Goal: Task Accomplishment & Management: Manage account settings

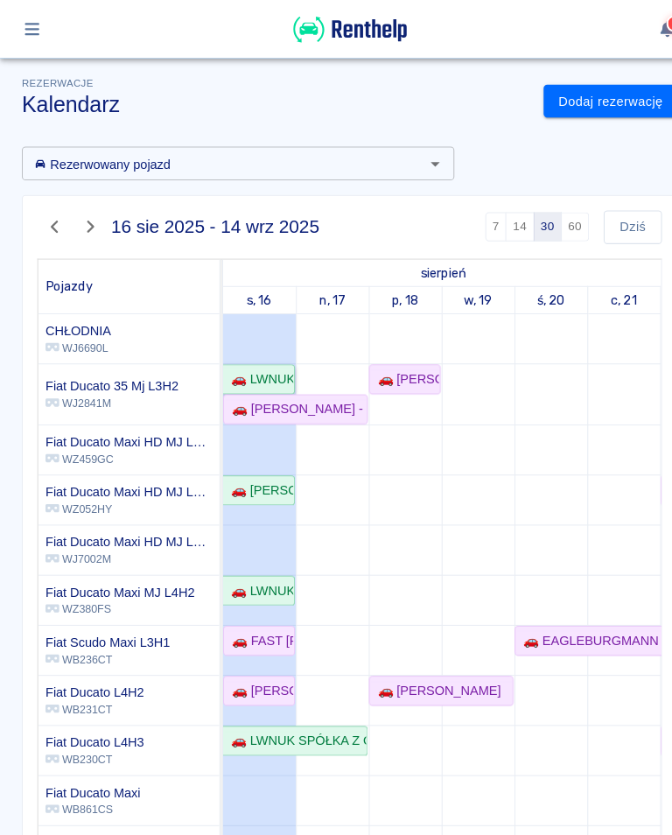
click at [253, 359] on div "🚗 LWNUK SPÓŁKA Z OGRANICZONĄ ODPOWIEDZIALNOŚCIĄ - [PERSON_NAME]" at bounding box center [248, 364] width 67 height 18
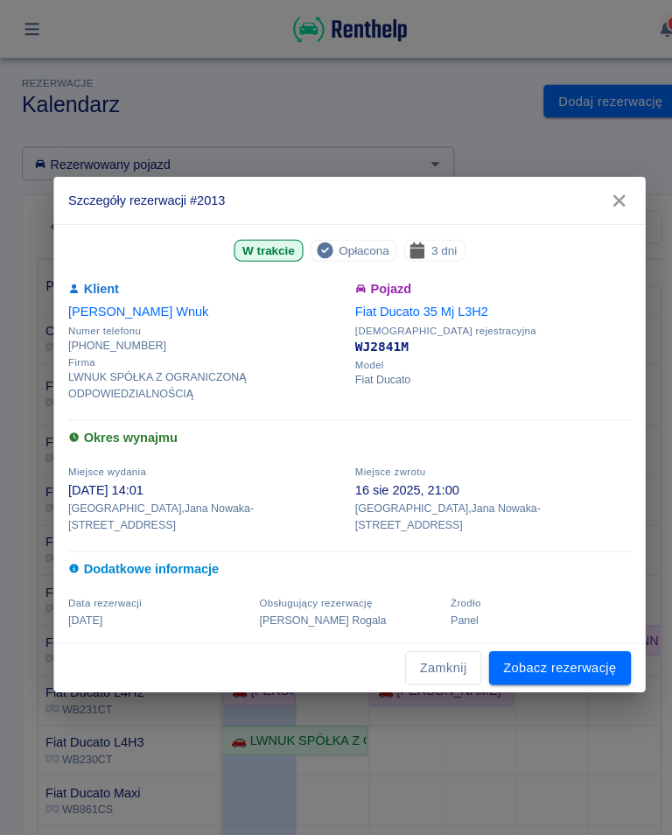
click at [605, 193] on icon "button" at bounding box center [595, 193] width 23 height 18
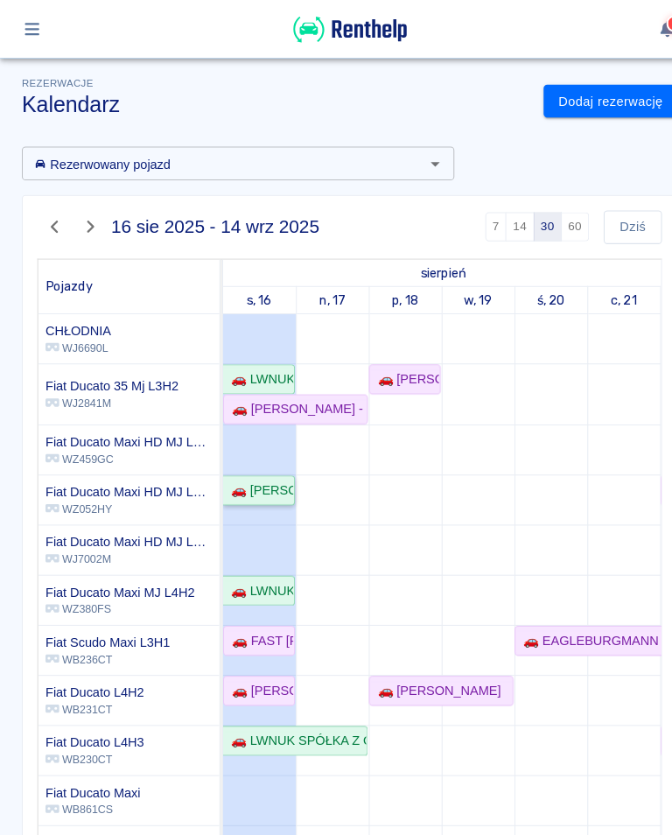
click at [258, 463] on div "🚗 [PERSON_NAME]" at bounding box center [248, 471] width 67 height 18
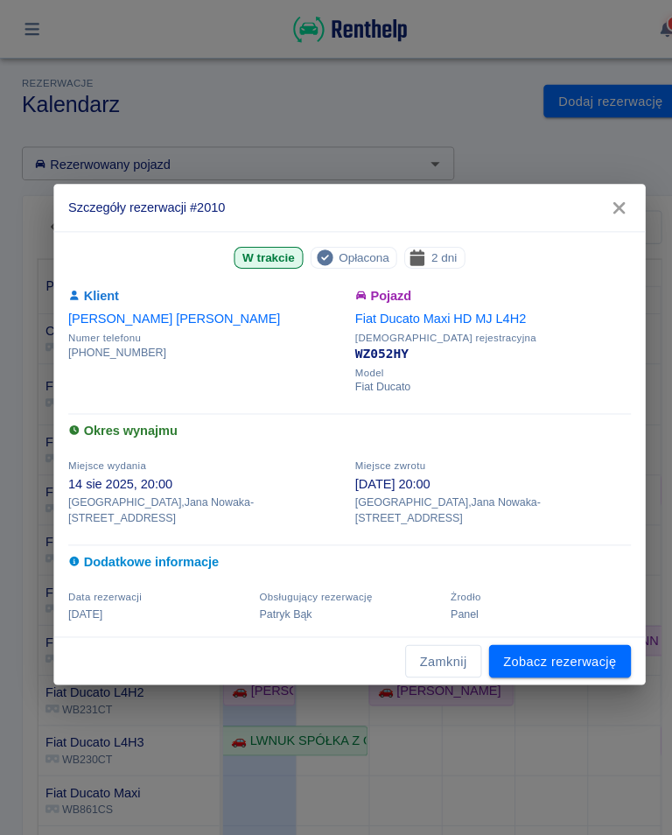
click at [607, 201] on button "button" at bounding box center [595, 200] width 37 height 32
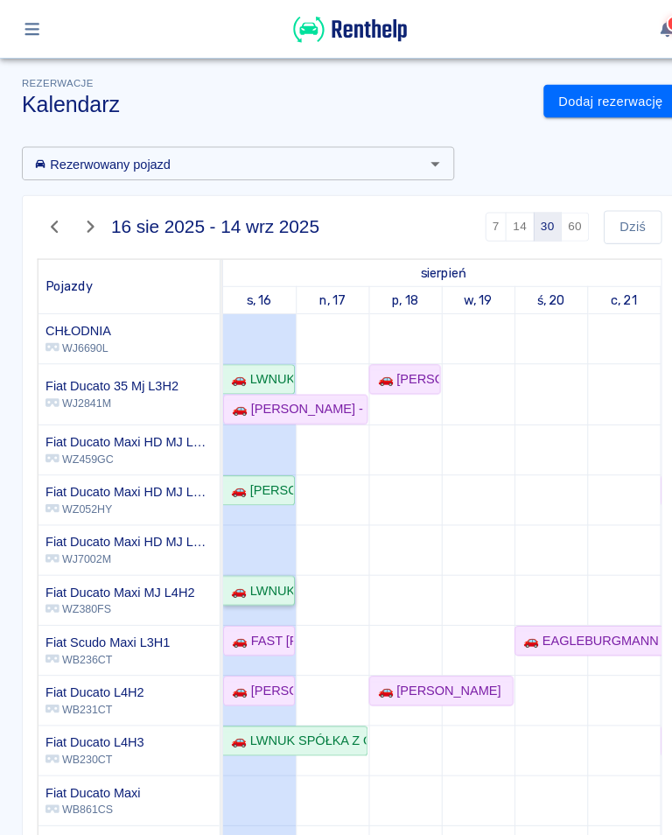
click at [243, 573] on div "🚗 LWNUK SPÓŁKA Z OGRANICZONĄ ODPOWIEDZIALNOŚCIĄ - [PERSON_NAME]" at bounding box center [248, 568] width 67 height 18
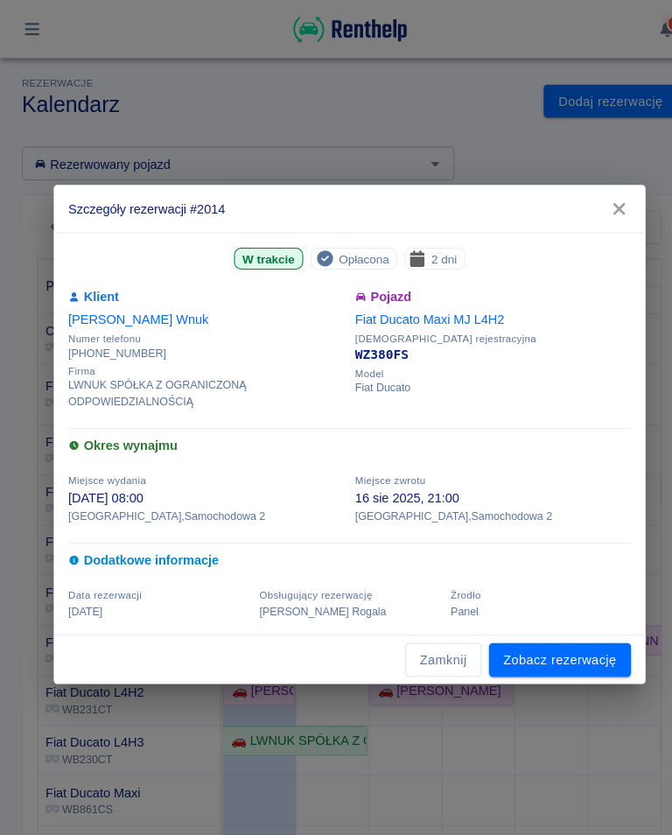
click at [590, 201] on icon "button" at bounding box center [595, 201] width 23 height 18
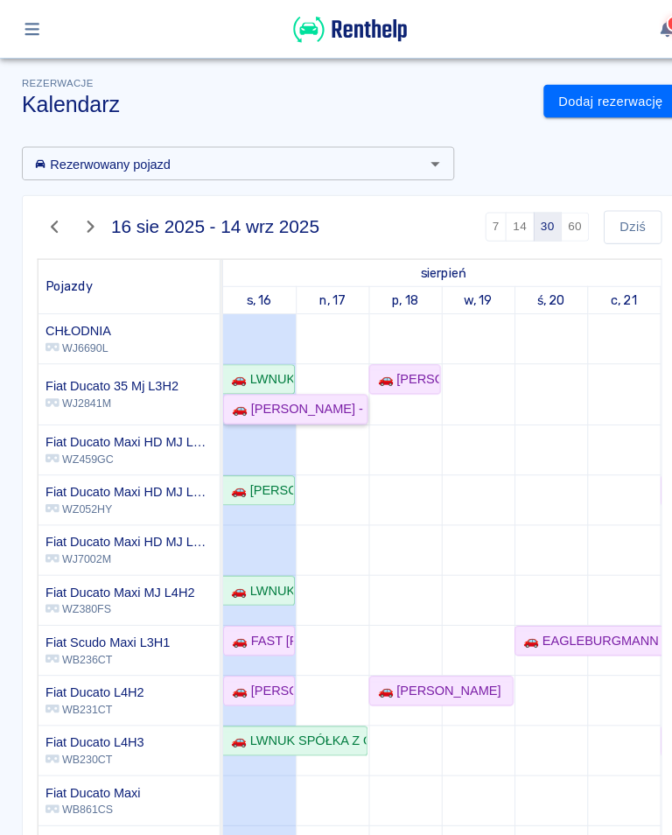
click at [250, 394] on div "🚗 [PERSON_NAME] - [PERSON_NAME]" at bounding box center [284, 393] width 136 height 18
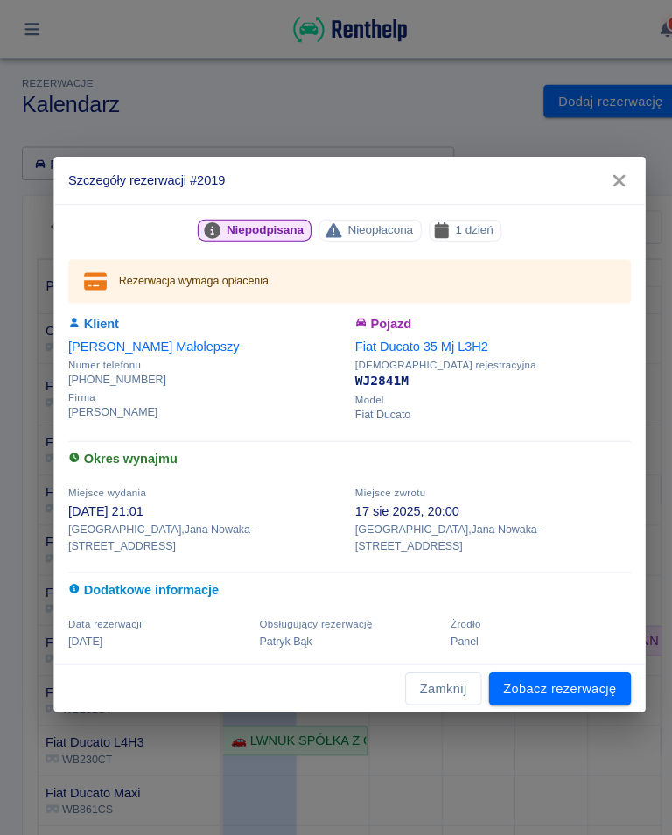
click at [615, 172] on h2 "Szczegóły rezerwacji #2019" at bounding box center [336, 174] width 569 height 46
click at [596, 179] on icon "button" at bounding box center [595, 174] width 23 height 18
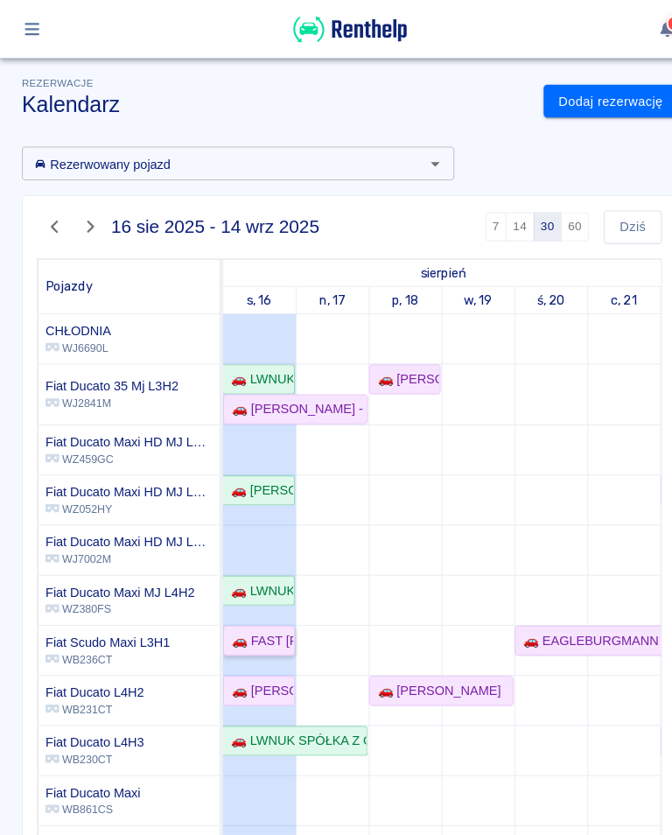
click at [255, 612] on div "🚗 FAST [PERSON_NAME] - [PERSON_NAME]" at bounding box center [249, 616] width 66 height 18
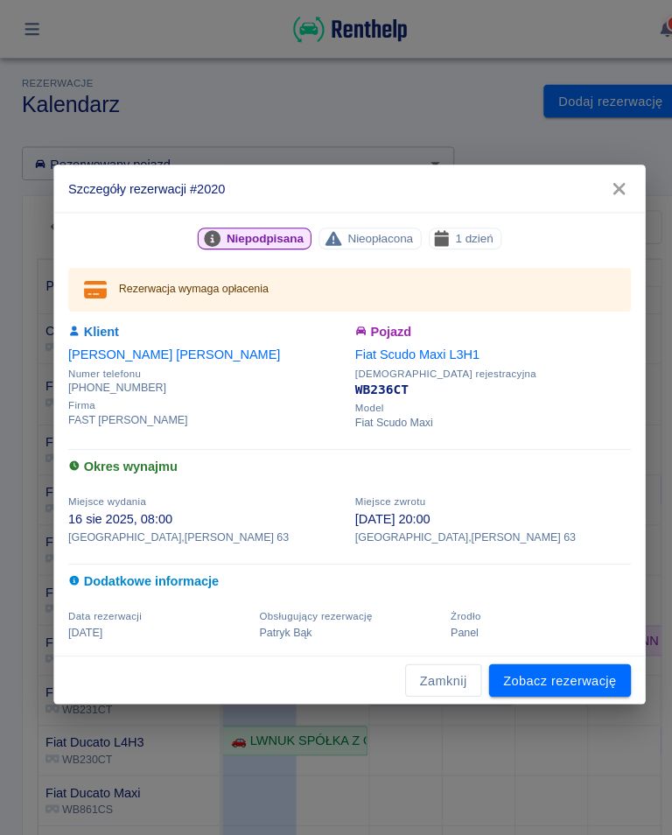
click at [598, 189] on icon "button" at bounding box center [595, 181] width 23 height 18
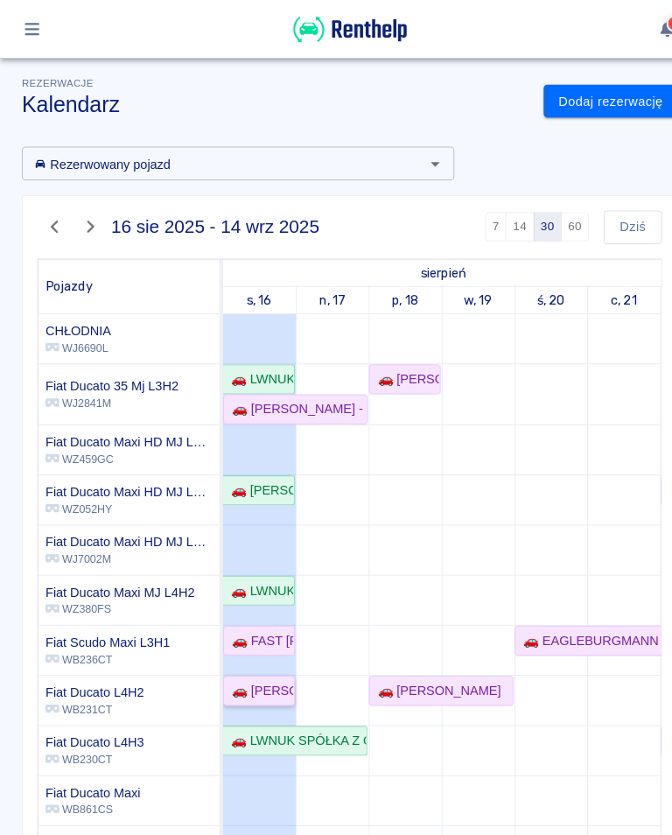
click at [257, 657] on div "🚗 [PERSON_NAME]" at bounding box center [249, 664] width 66 height 18
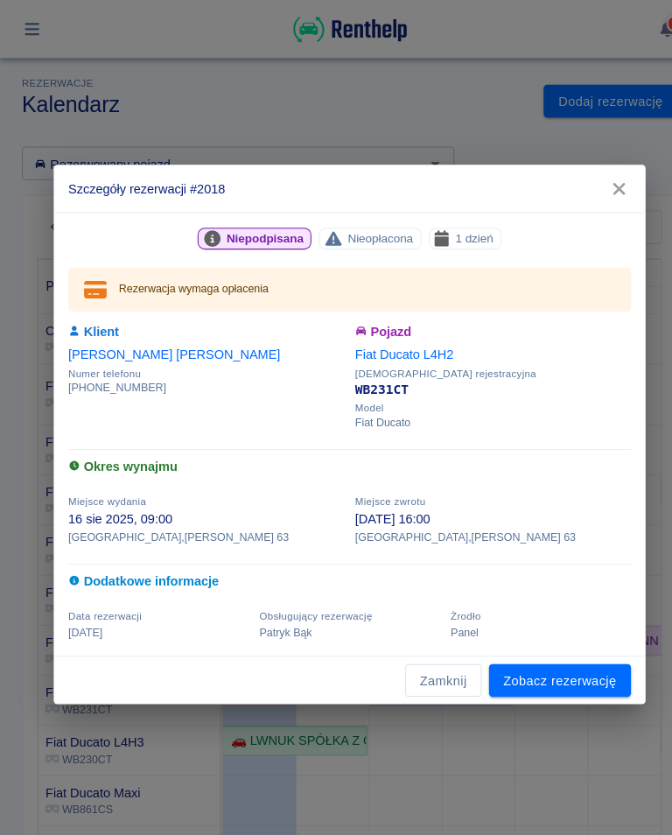
click at [601, 185] on icon "button" at bounding box center [595, 181] width 23 height 18
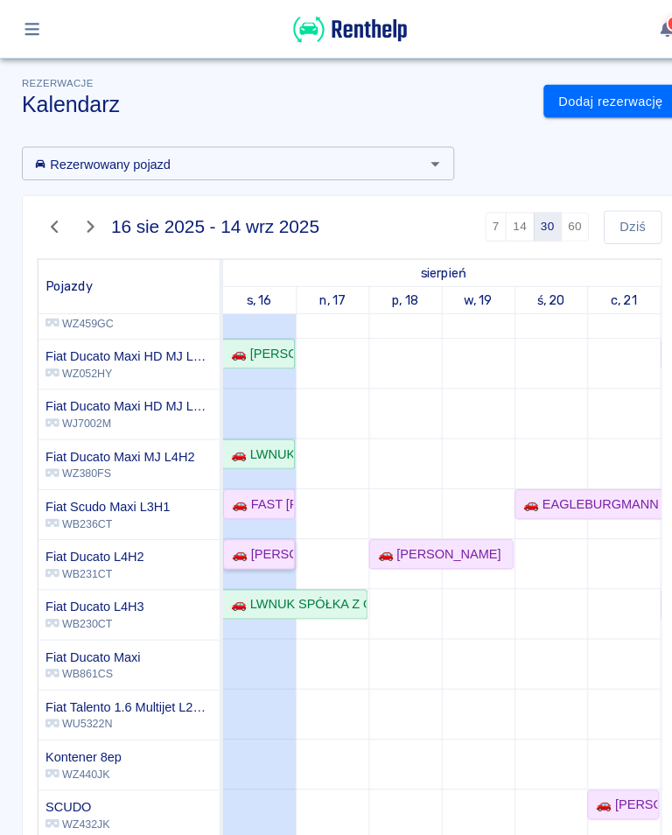
scroll to position [131, 0]
click at [257, 581] on div "🚗 LWNUK SPÓŁKA Z OGRANICZONĄ ODPOWIEDZIALNOŚCIĄ - [PERSON_NAME]" at bounding box center [283, 581] width 137 height 18
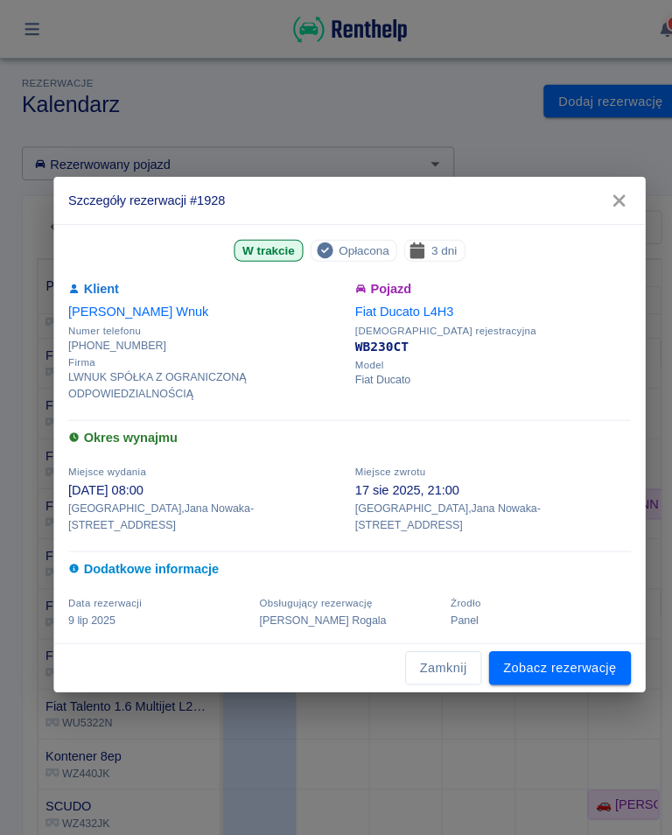
click at [594, 194] on icon "button" at bounding box center [595, 193] width 23 height 18
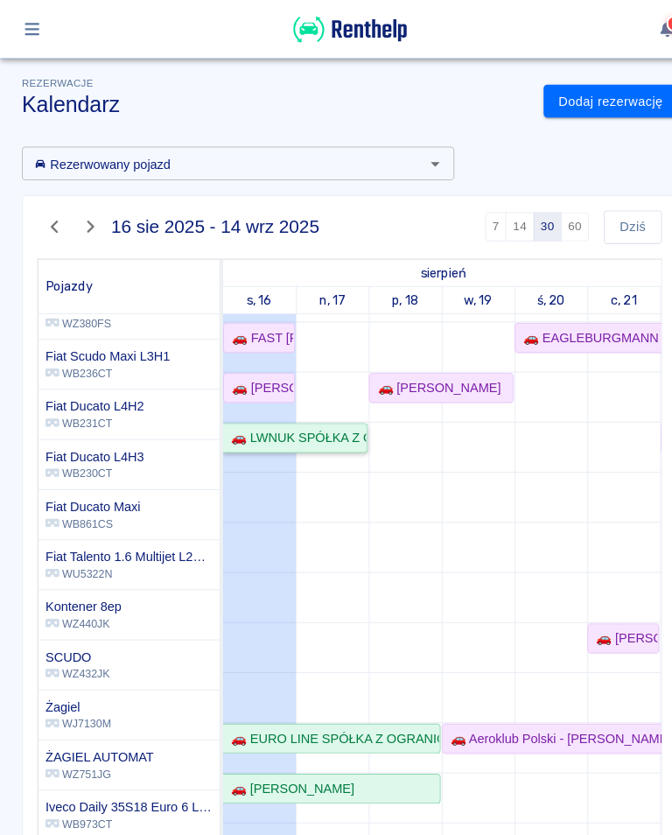
scroll to position [327, 0]
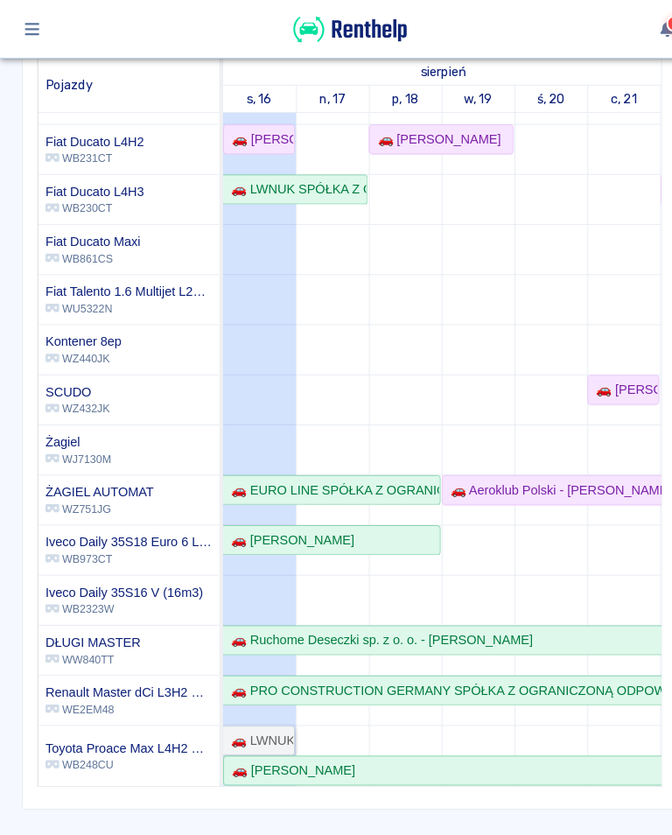
click at [259, 714] on div "🚗 LWNUK SPÓŁKA Z OGRANICZONĄ ODPOWIEDZIALNOŚCIĄ - [PERSON_NAME]" at bounding box center [248, 712] width 67 height 18
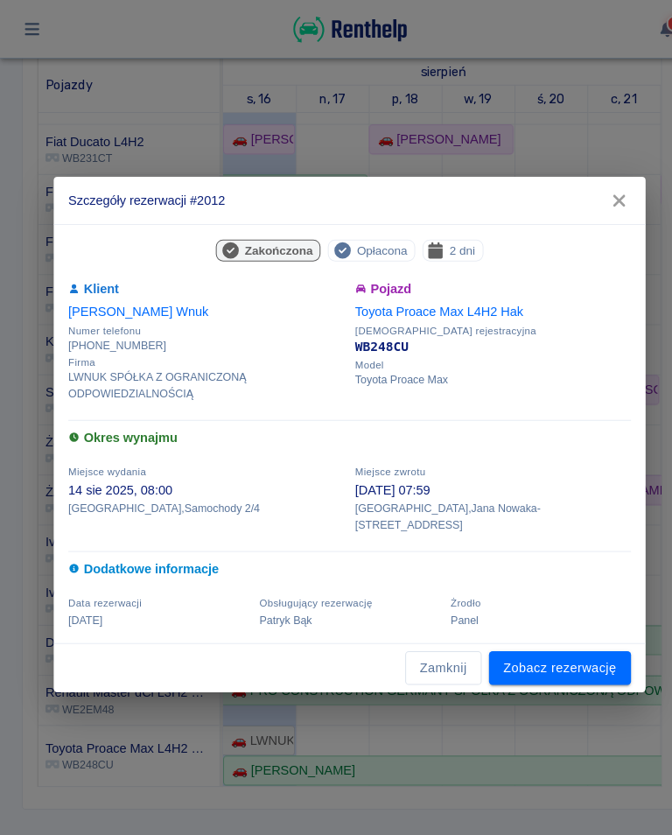
click at [602, 197] on icon "button" at bounding box center [595, 193] width 23 height 18
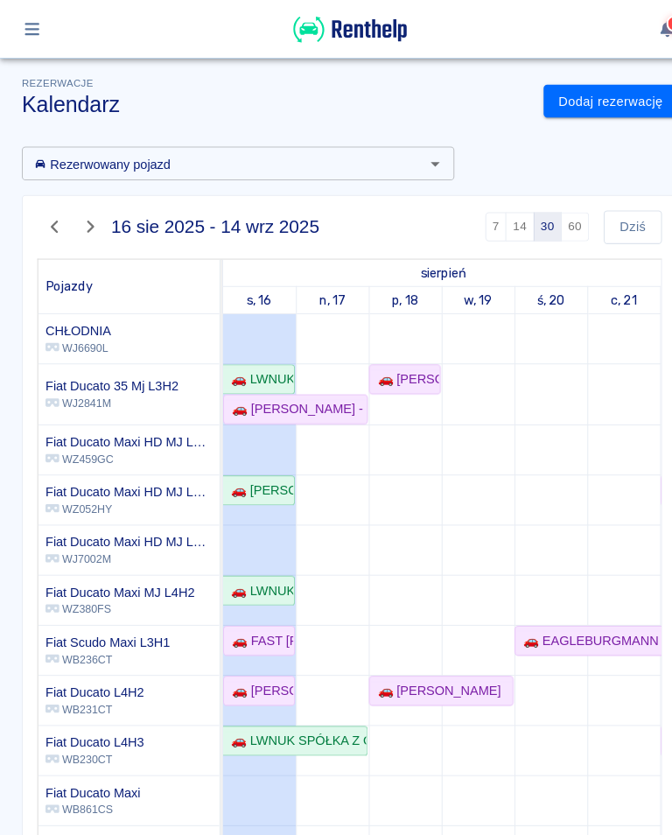
scroll to position [0, 0]
click at [246, 361] on div "🚗 LWNUK SPÓŁKA Z OGRANICZONĄ ODPOWIEDZIALNOŚCIĄ - [PERSON_NAME]" at bounding box center [248, 364] width 67 height 18
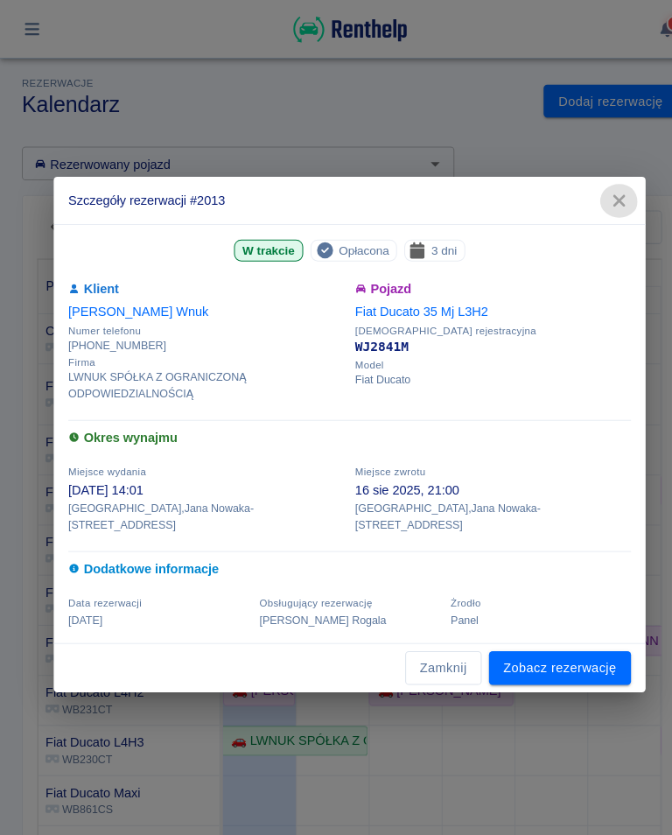
click at [589, 199] on icon "button" at bounding box center [595, 193] width 23 height 18
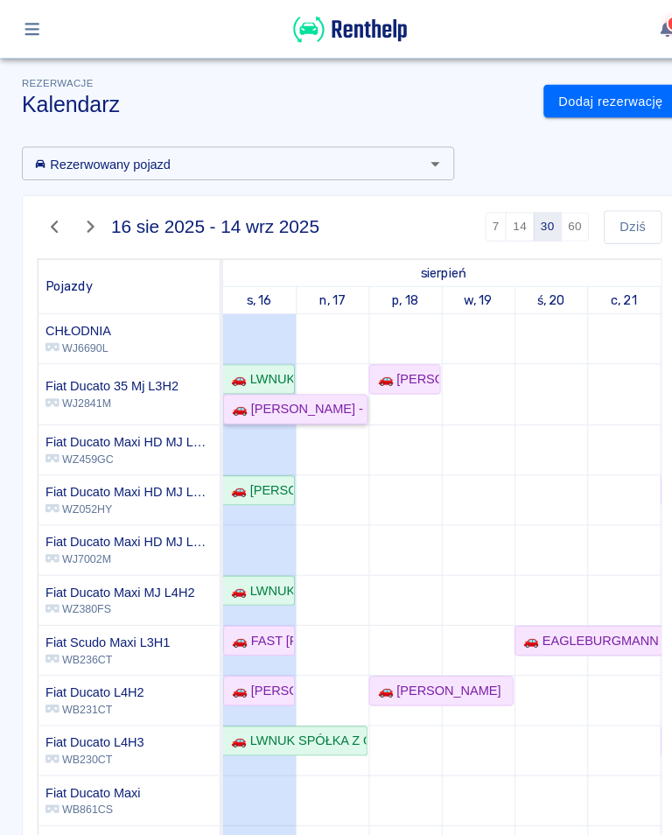
click at [251, 405] on link "🚗 [PERSON_NAME] - [PERSON_NAME]" at bounding box center [283, 393] width 139 height 29
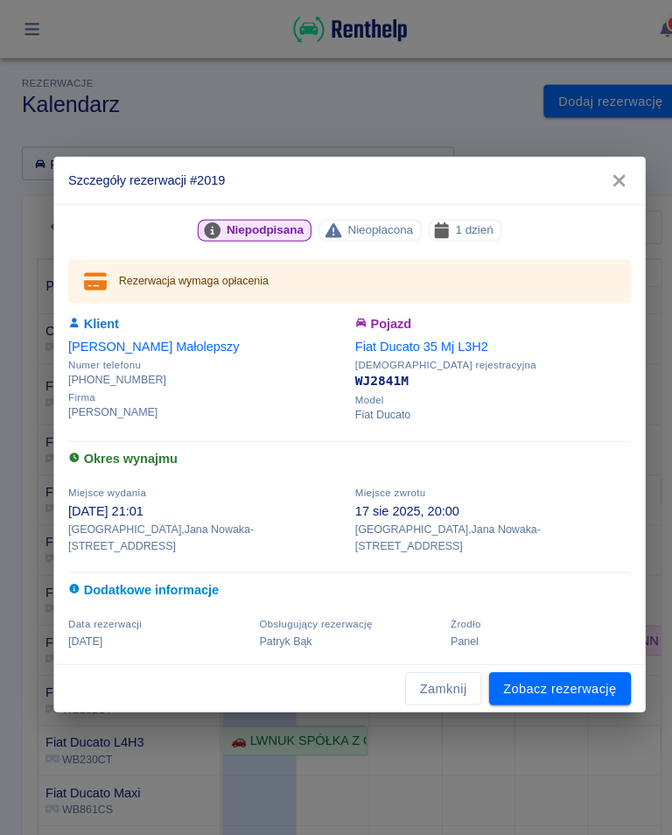
click at [602, 180] on icon "button" at bounding box center [595, 174] width 23 height 18
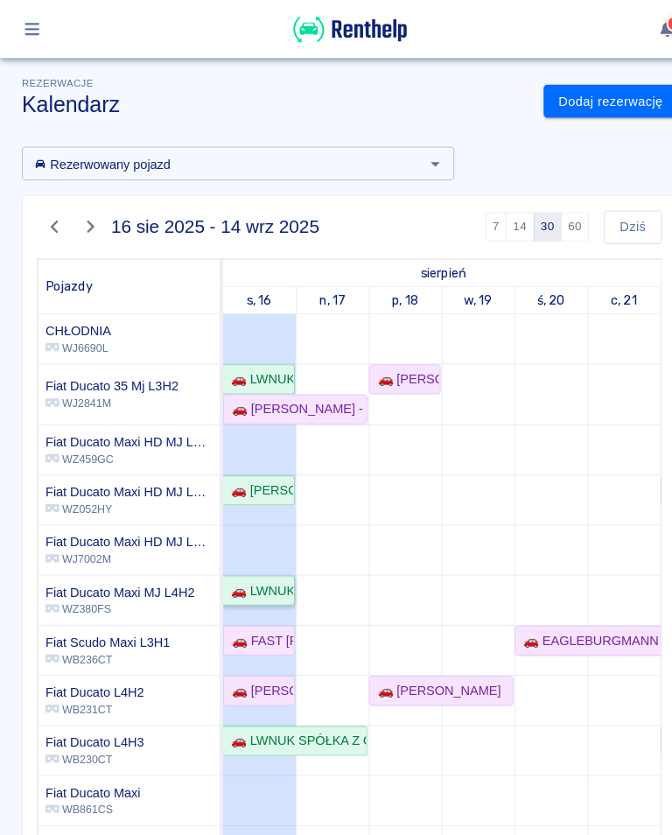
click at [250, 568] on div "🚗 LWNUK SPÓŁKA Z OGRANICZONĄ ODPOWIEDZIALNOŚCIĄ - [PERSON_NAME]" at bounding box center [248, 568] width 67 height 18
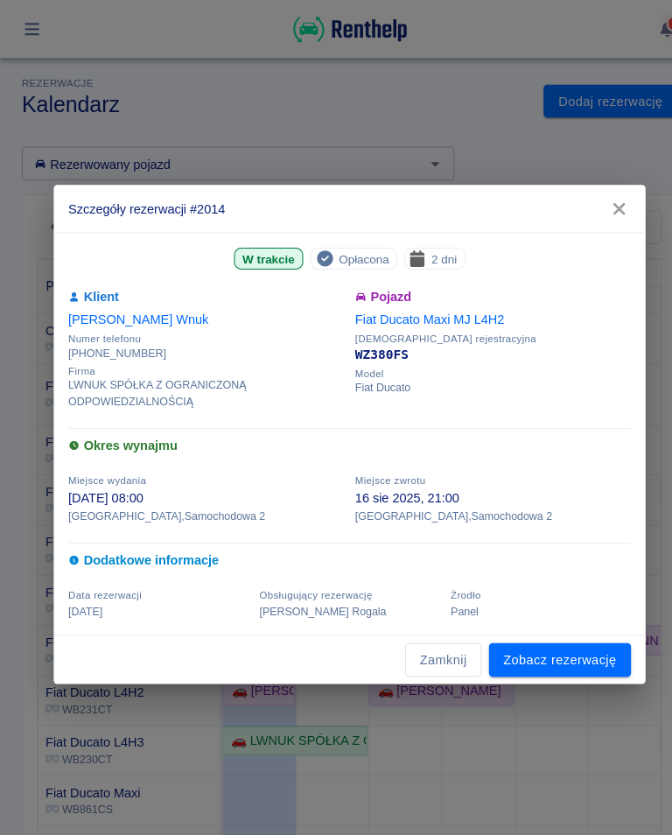
click at [600, 198] on icon "button" at bounding box center [594, 200] width 11 height 11
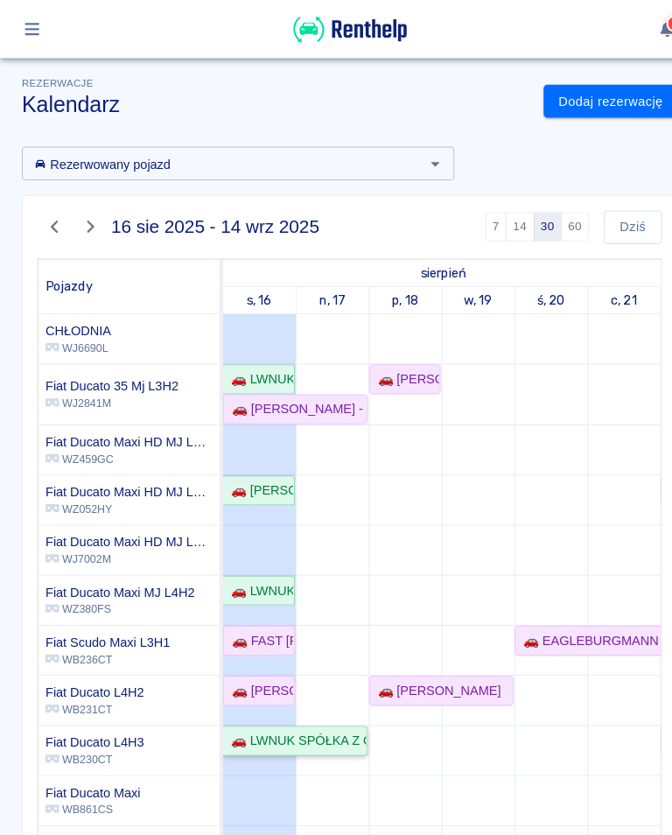
click at [250, 722] on link "🚗 LWNUK SPÓŁKA Z OGRANICZONĄ ODPOWIEDZIALNOŚCIĄ - [PERSON_NAME]" at bounding box center [283, 712] width 139 height 29
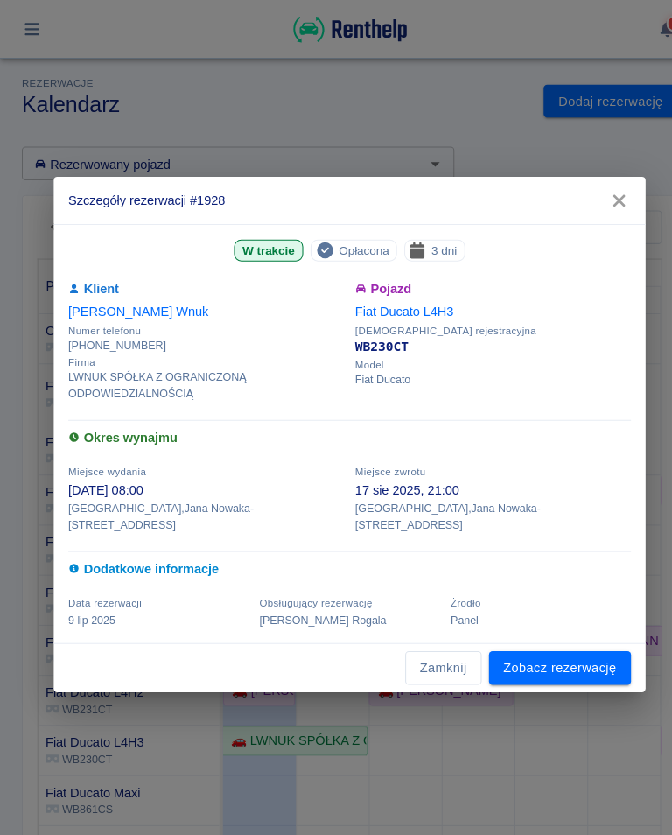
click at [594, 199] on icon "button" at bounding box center [594, 192] width 11 height 11
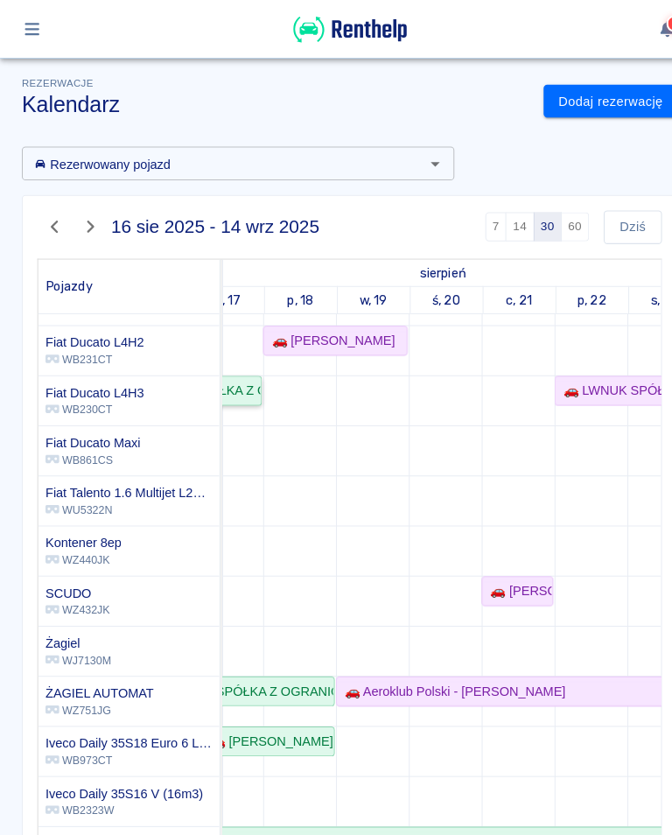
scroll to position [0, 48]
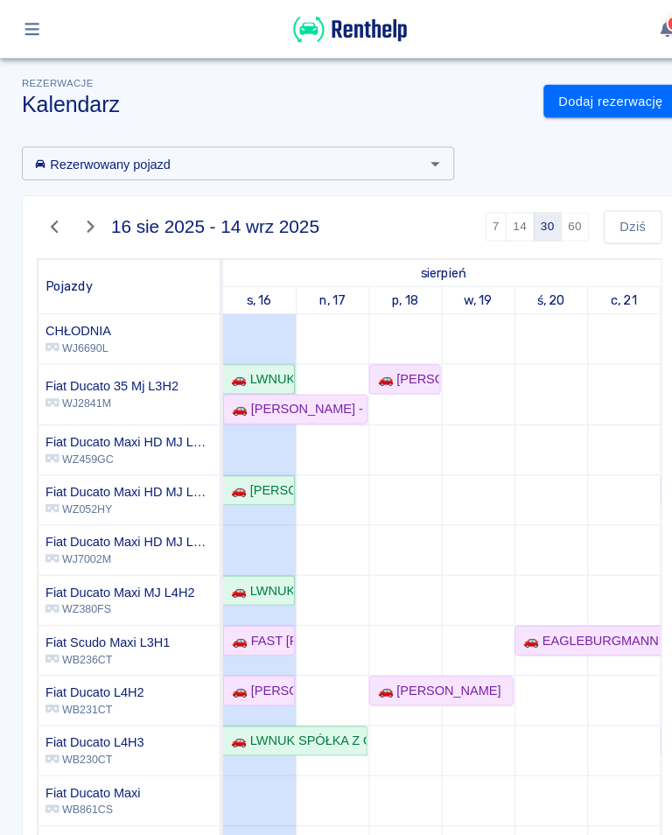
click at [30, 35] on icon "button" at bounding box center [31, 28] width 20 height 16
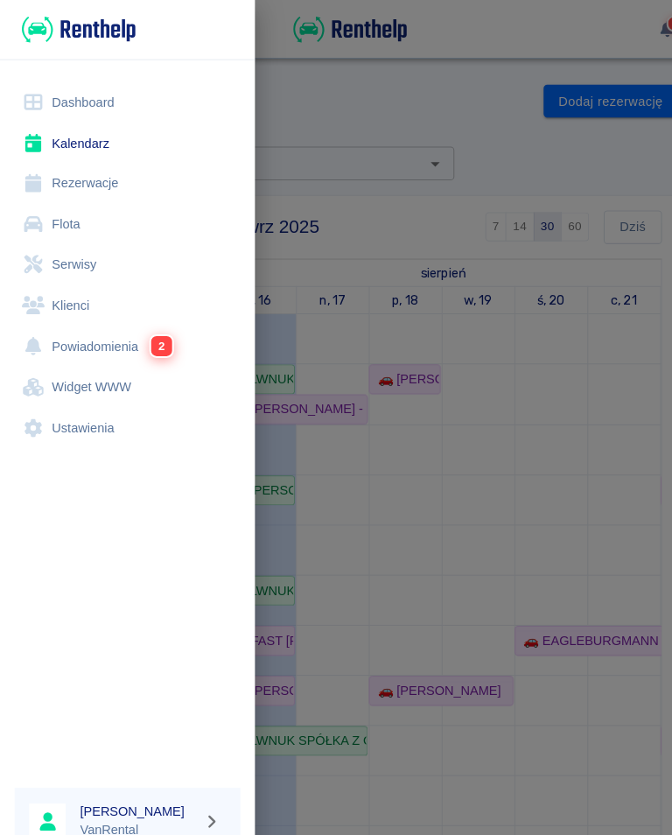
click at [71, 185] on link "Rezerwacje" at bounding box center [122, 176] width 217 height 39
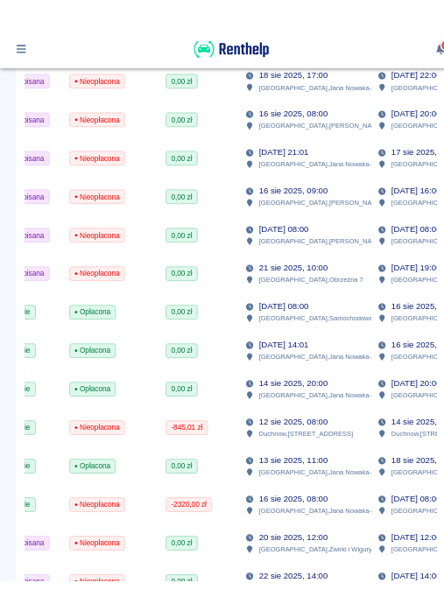
scroll to position [0, 495]
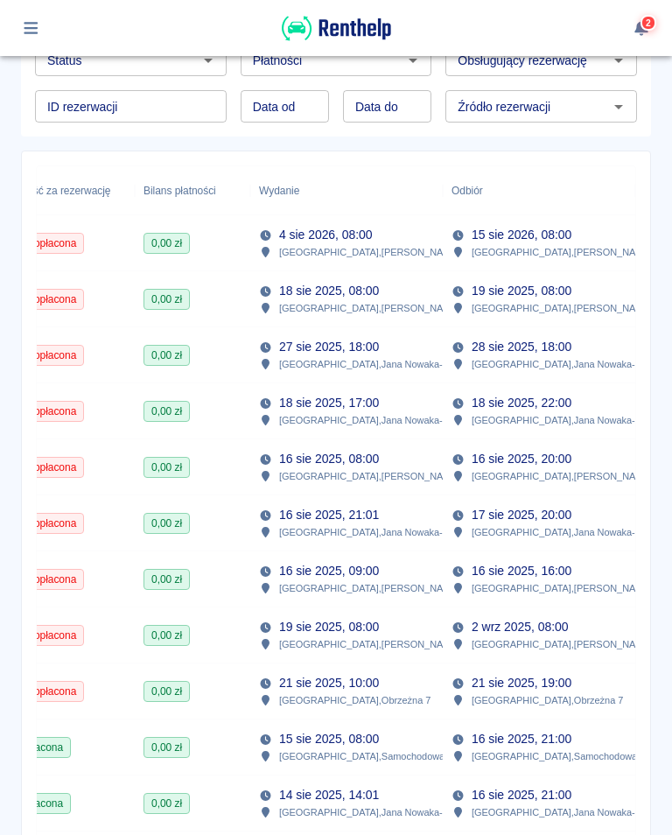
scroll to position [157, 0]
click at [54, 433] on div "Nieopłacona" at bounding box center [65, 412] width 140 height 56
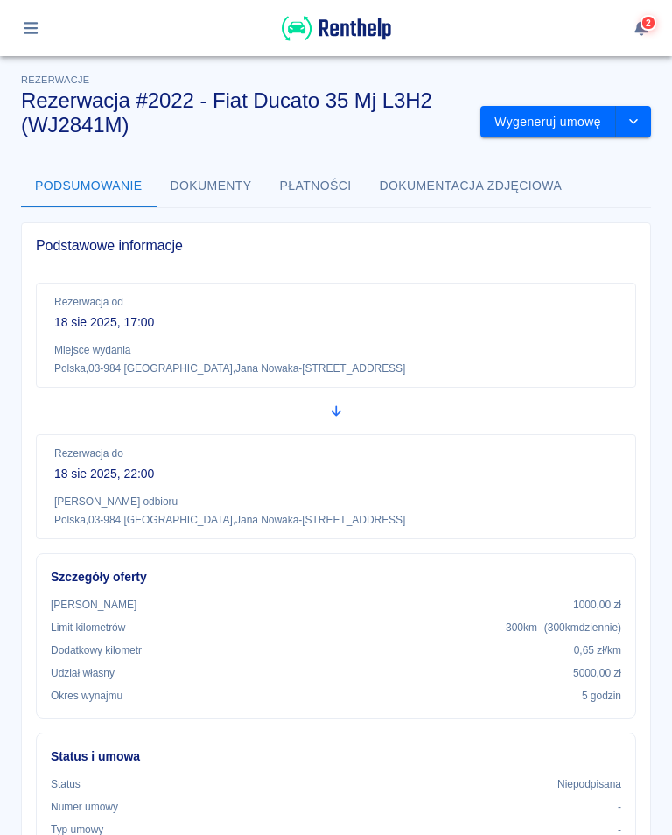
click at [35, 26] on icon "button" at bounding box center [31, 28] width 20 height 16
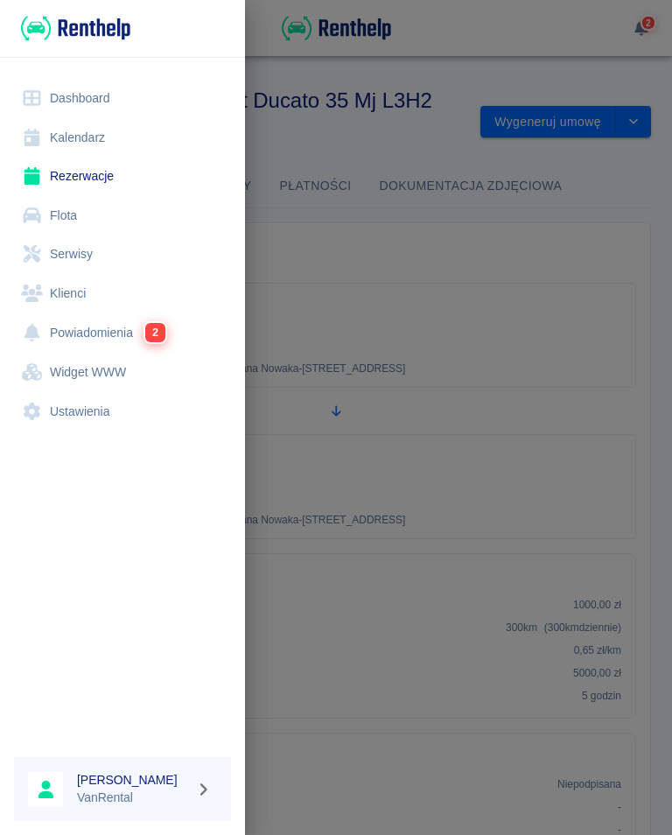
click at [81, 184] on link "Rezerwacje" at bounding box center [122, 176] width 217 height 39
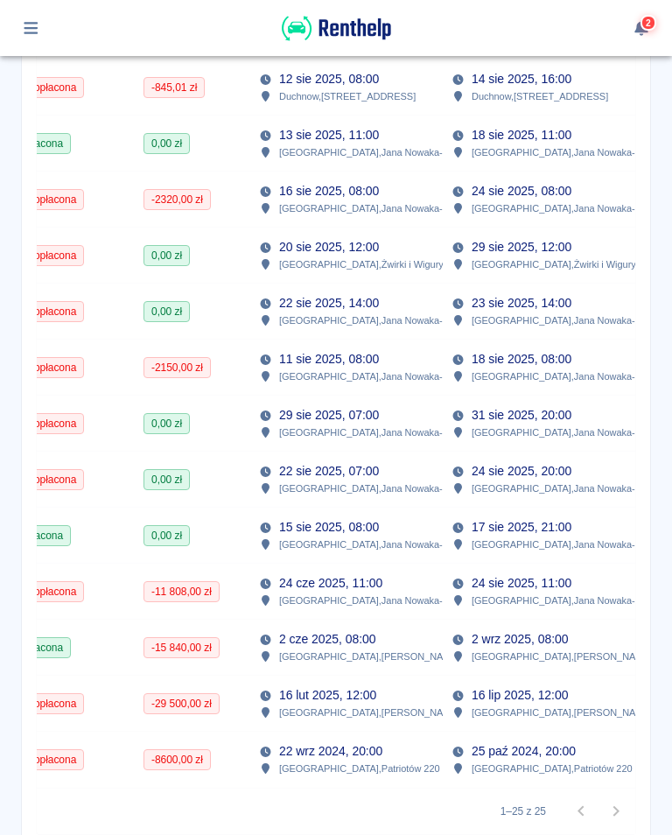
scroll to position [0, 592]
